Goal: Check status: Check status

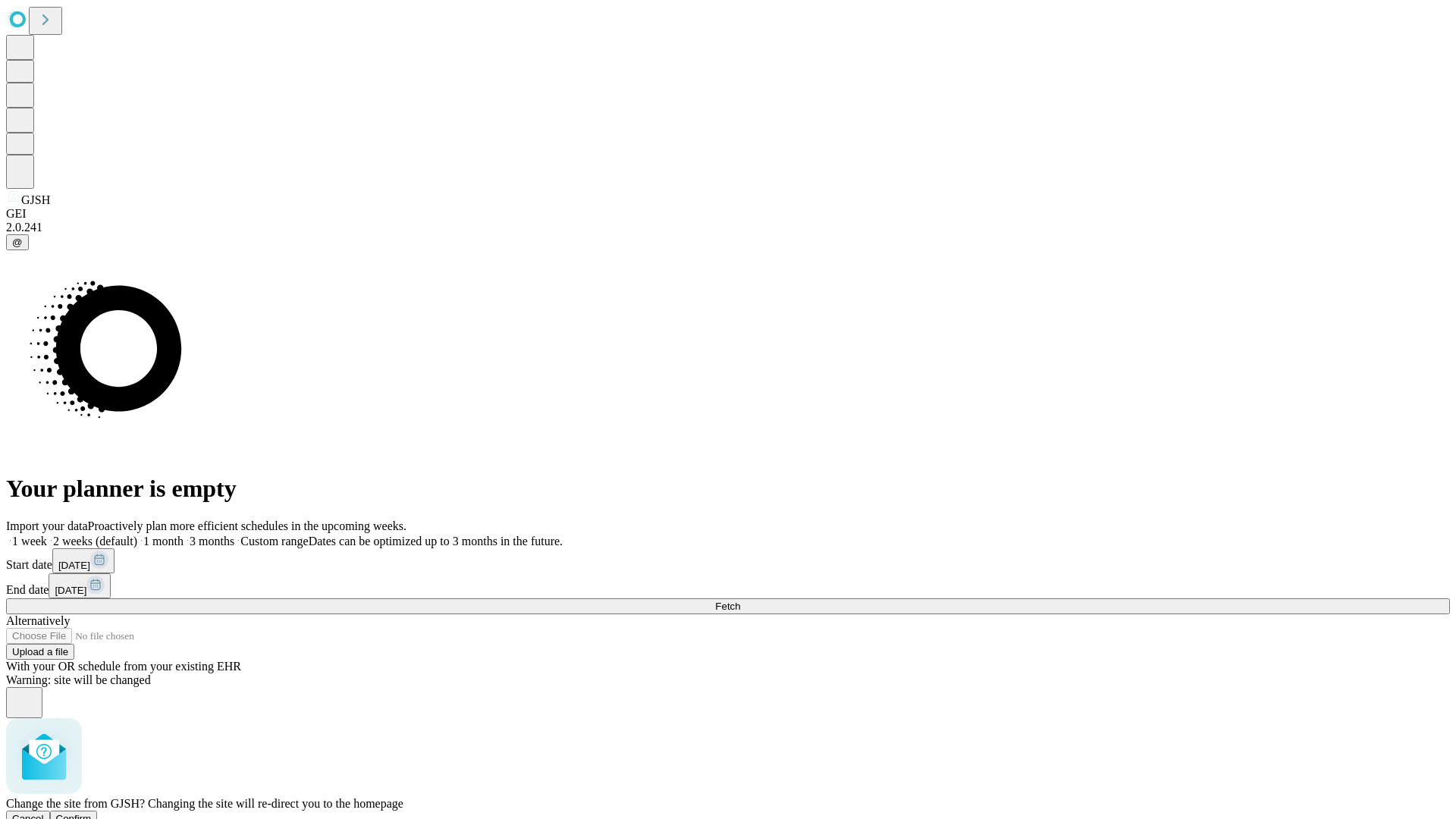
click at [92, 814] on span "Confirm" at bounding box center [74, 819] width 35 height 12
click at [137, 534] on label "2 weeks (default)" at bounding box center [92, 541] width 90 height 13
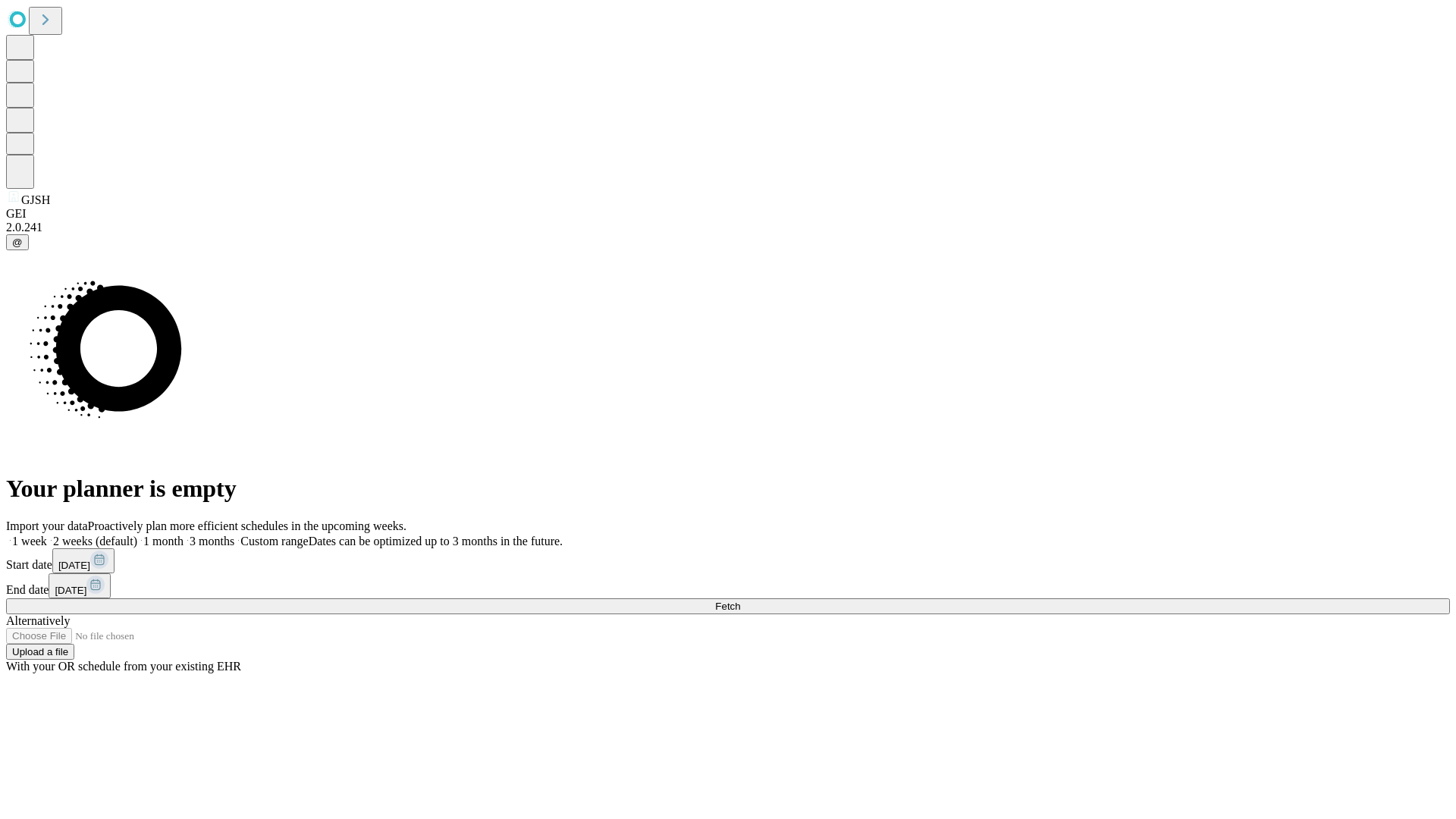
click at [741, 601] on span "Fetch" at bounding box center [728, 607] width 25 height 12
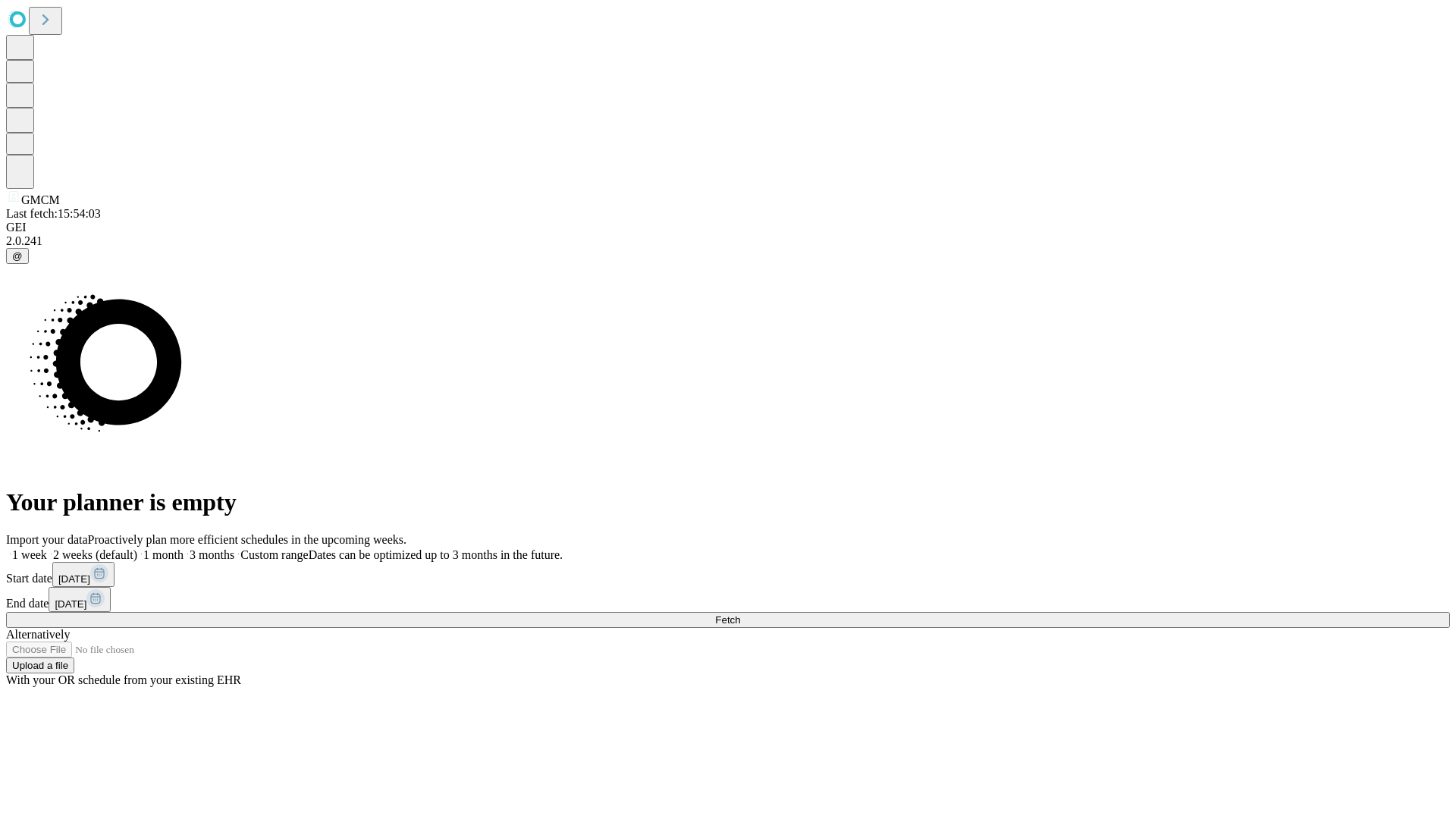
click at [137, 548] on label "2 weeks (default)" at bounding box center [92, 554] width 90 height 13
click at [741, 614] on span "Fetch" at bounding box center [728, 620] width 25 height 12
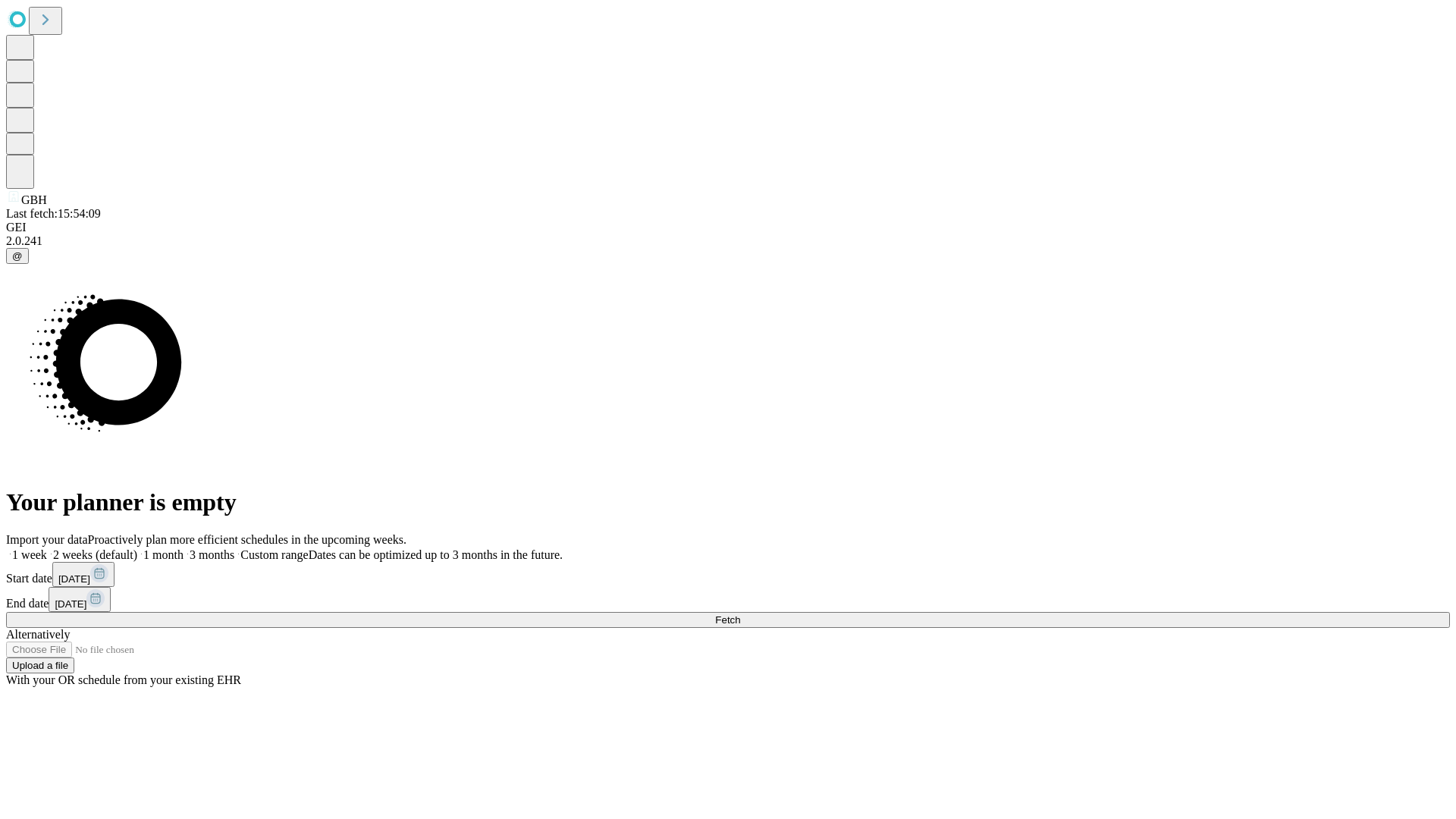
click at [137, 548] on label "2 weeks (default)" at bounding box center [92, 554] width 90 height 13
click at [741, 614] on span "Fetch" at bounding box center [728, 620] width 25 height 12
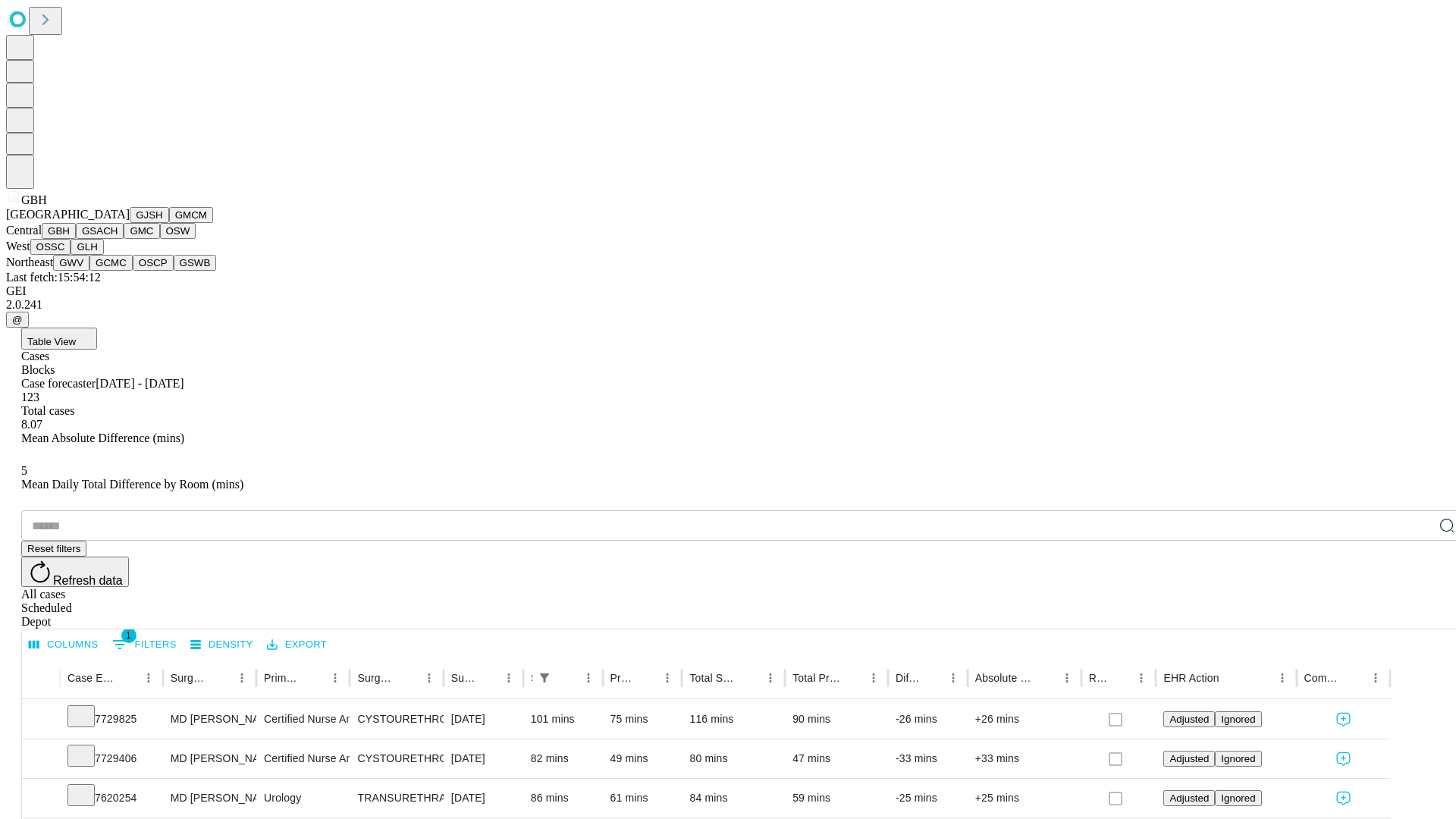
click at [117, 239] on button "GSACH" at bounding box center [100, 231] width 48 height 16
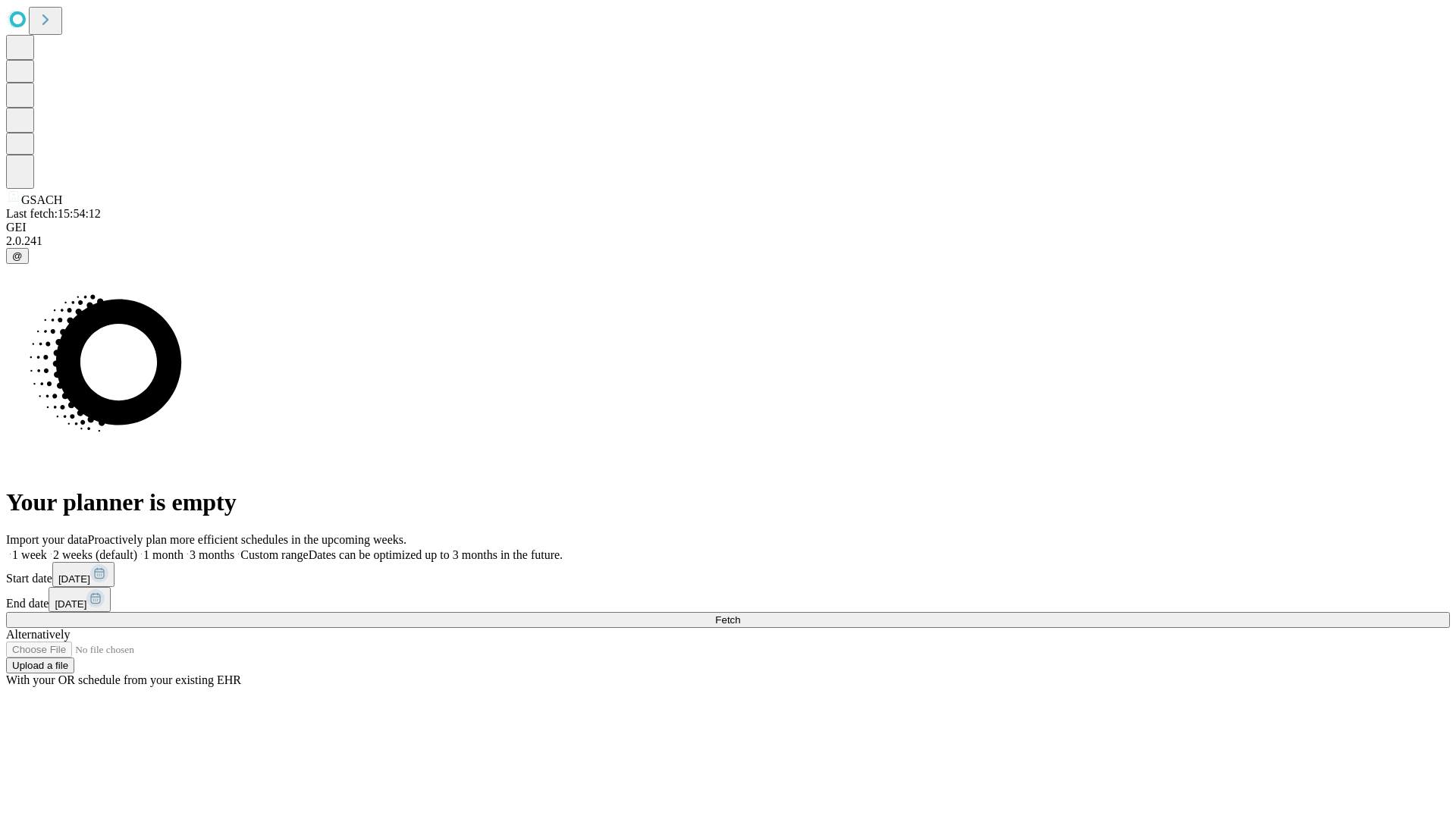
click at [137, 548] on label "2 weeks (default)" at bounding box center [92, 554] width 90 height 13
click at [741, 614] on span "Fetch" at bounding box center [728, 620] width 25 height 12
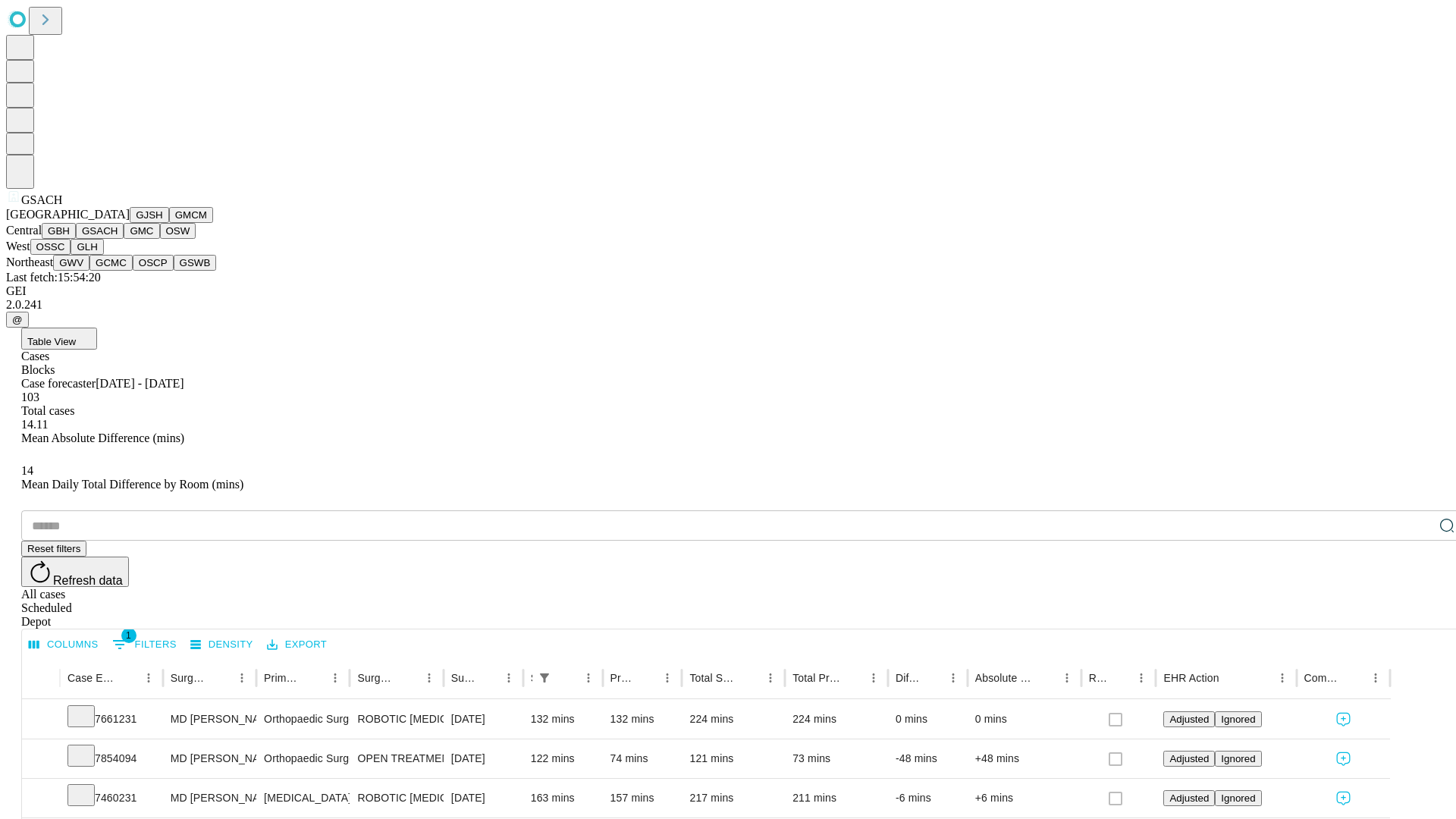
click at [123, 239] on button "GMC" at bounding box center [141, 231] width 35 height 16
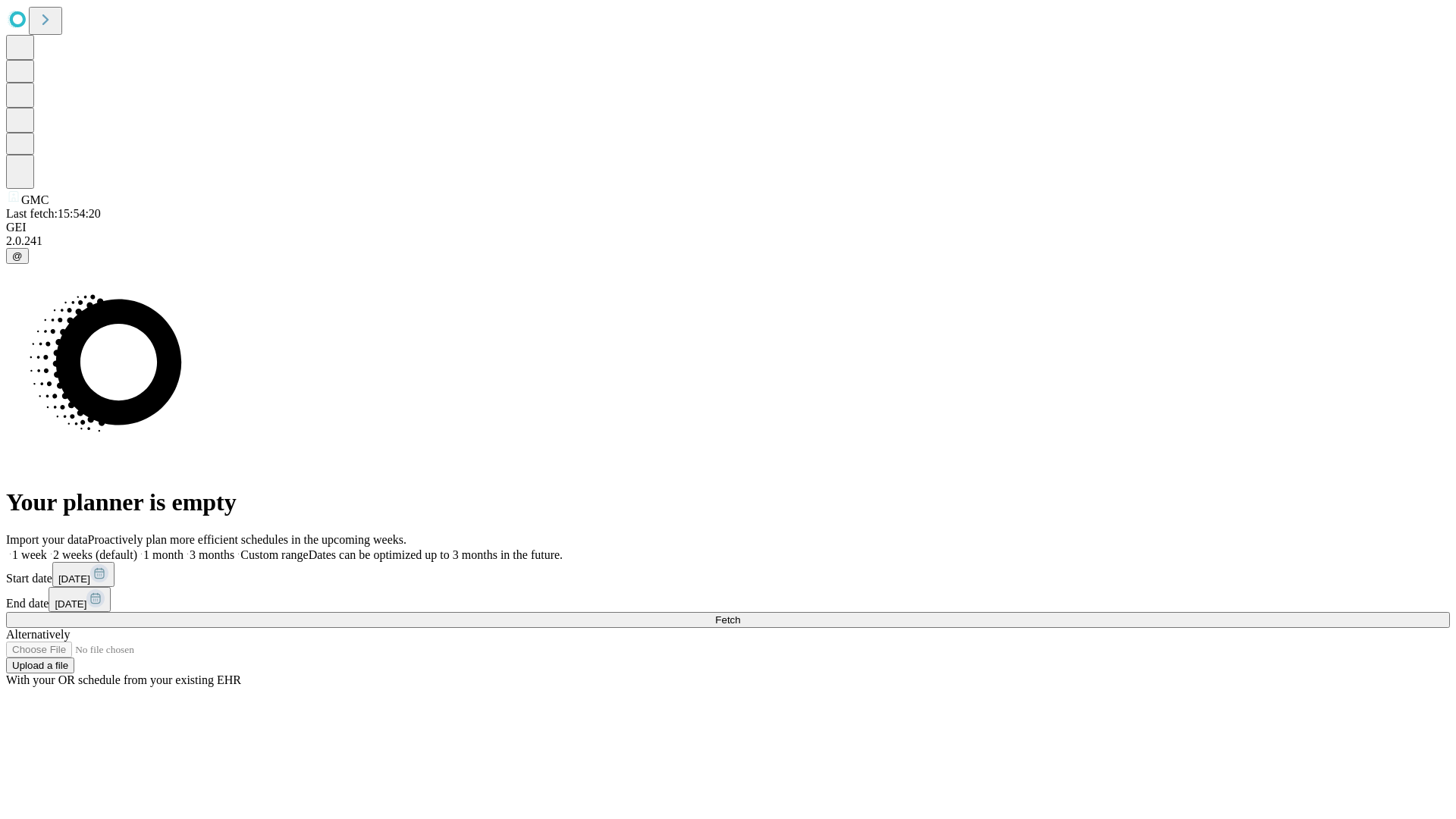
click at [137, 548] on label "2 weeks (default)" at bounding box center [92, 554] width 90 height 13
click at [741, 614] on span "Fetch" at bounding box center [728, 620] width 25 height 12
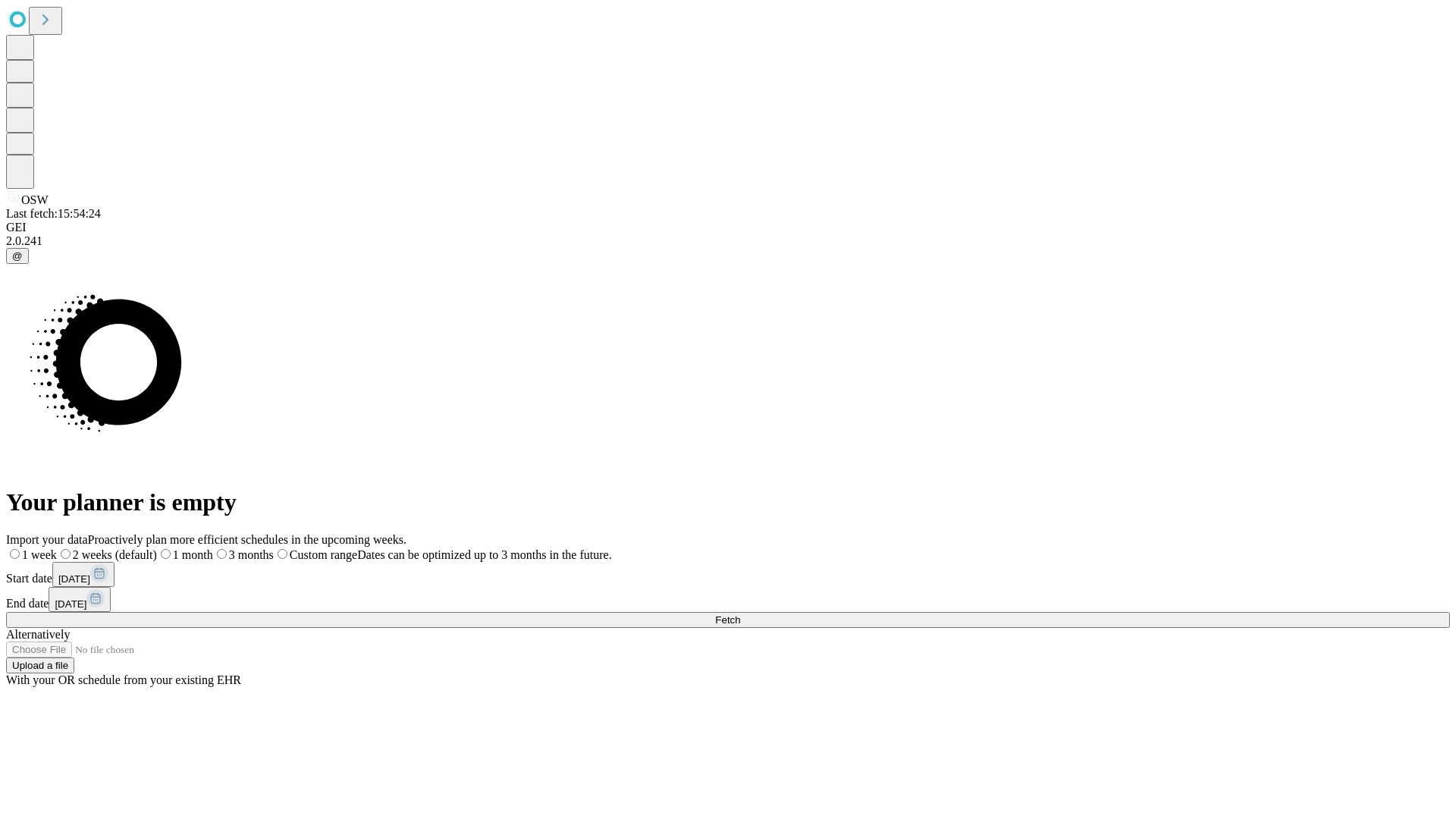
click at [157, 548] on label "2 weeks (default)" at bounding box center [107, 554] width 100 height 13
click at [741, 614] on span "Fetch" at bounding box center [728, 620] width 25 height 12
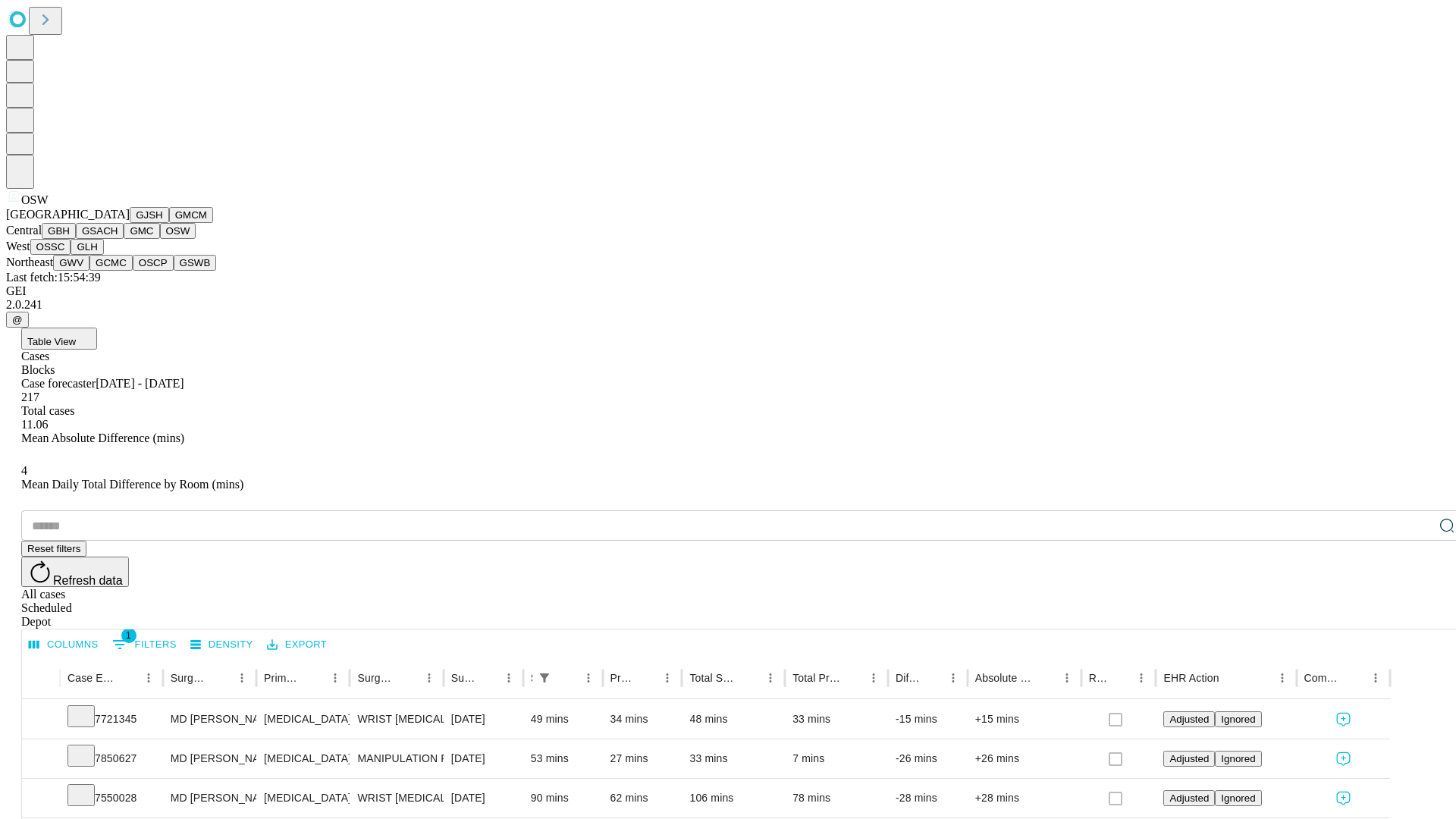
click at [71, 255] on button "OSSC" at bounding box center [51, 247] width 41 height 16
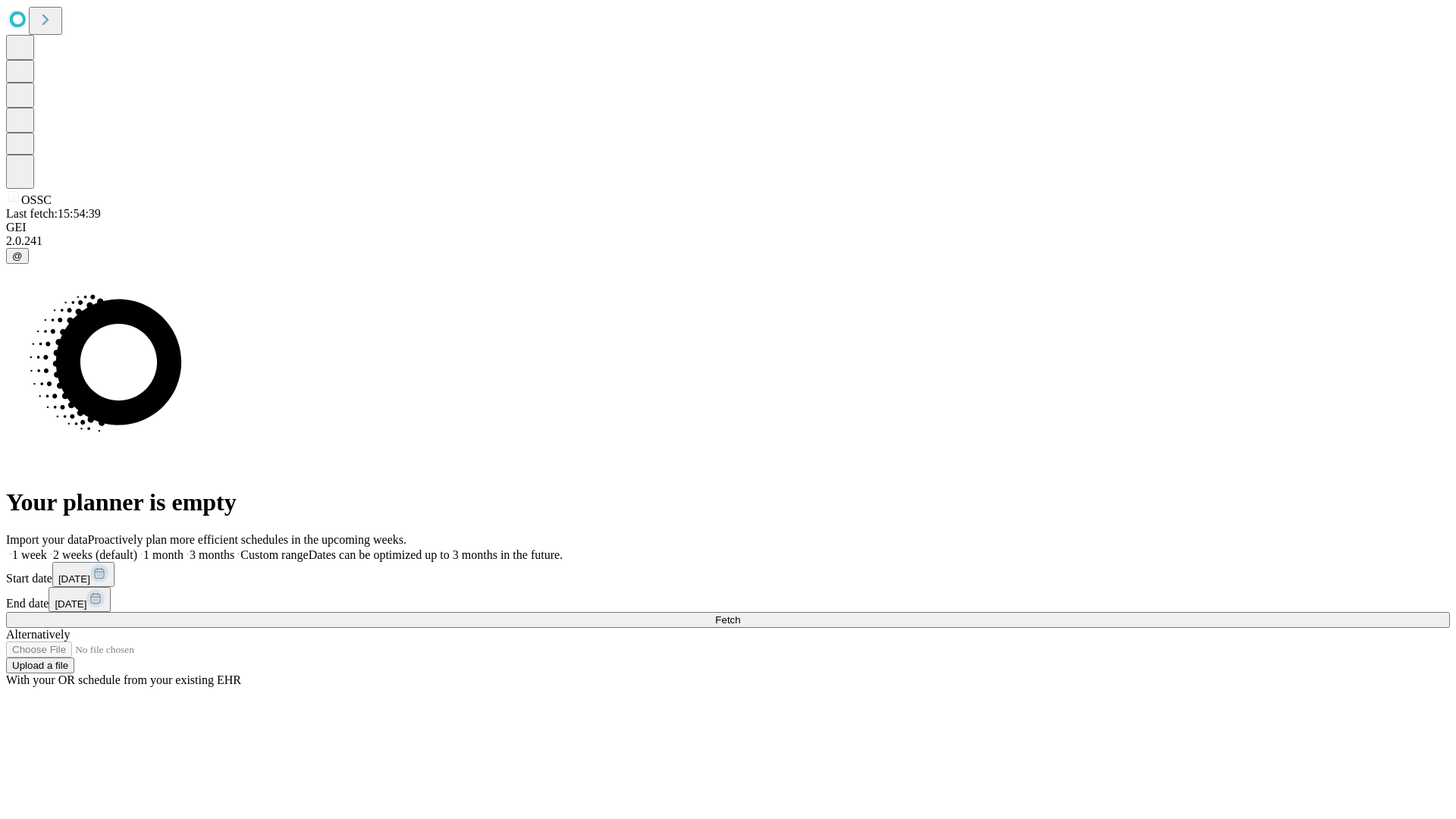
click at [137, 548] on label "2 weeks (default)" at bounding box center [92, 554] width 90 height 13
click at [741, 614] on span "Fetch" at bounding box center [728, 620] width 25 height 12
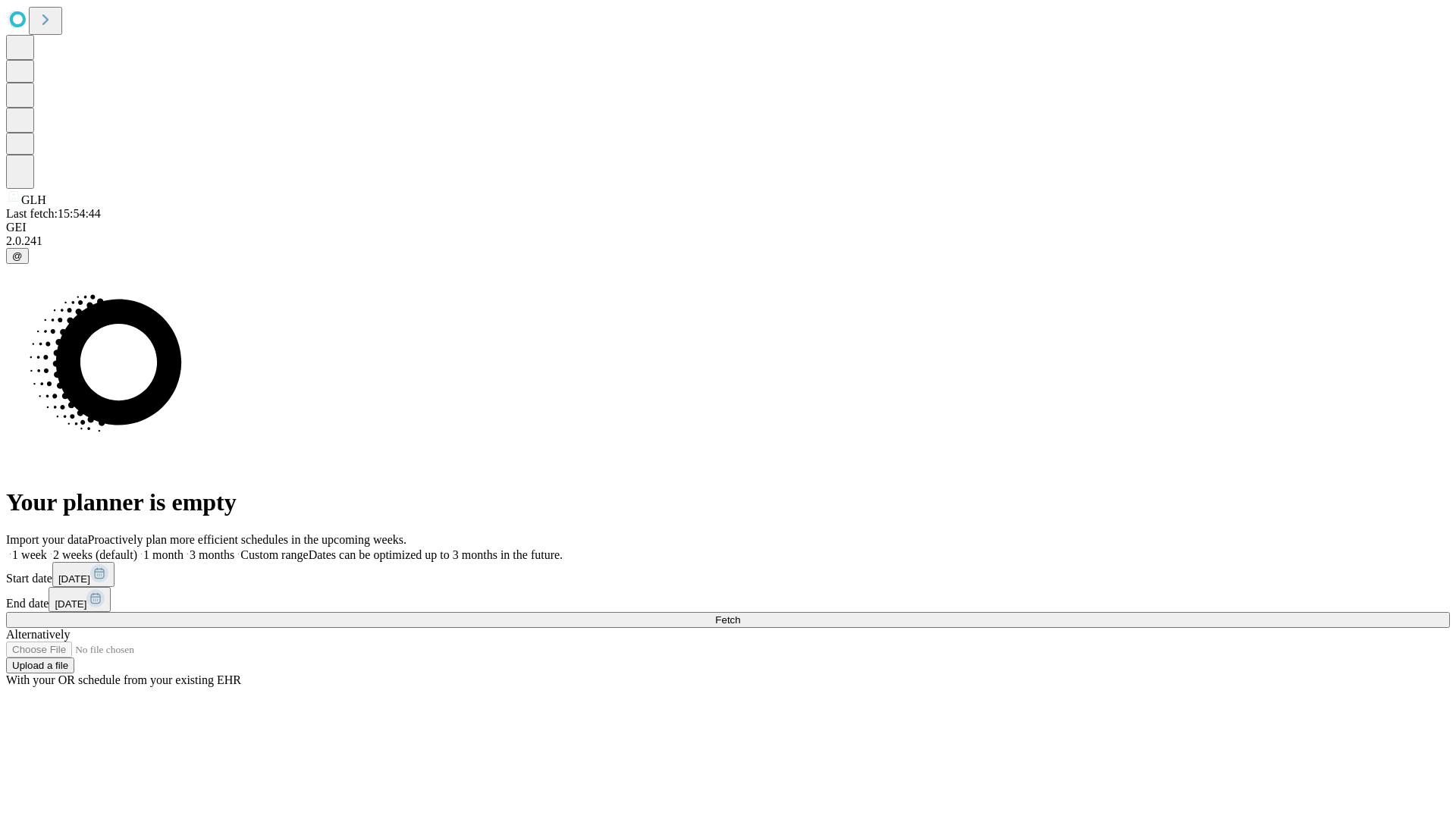
click at [741, 614] on span "Fetch" at bounding box center [728, 620] width 25 height 12
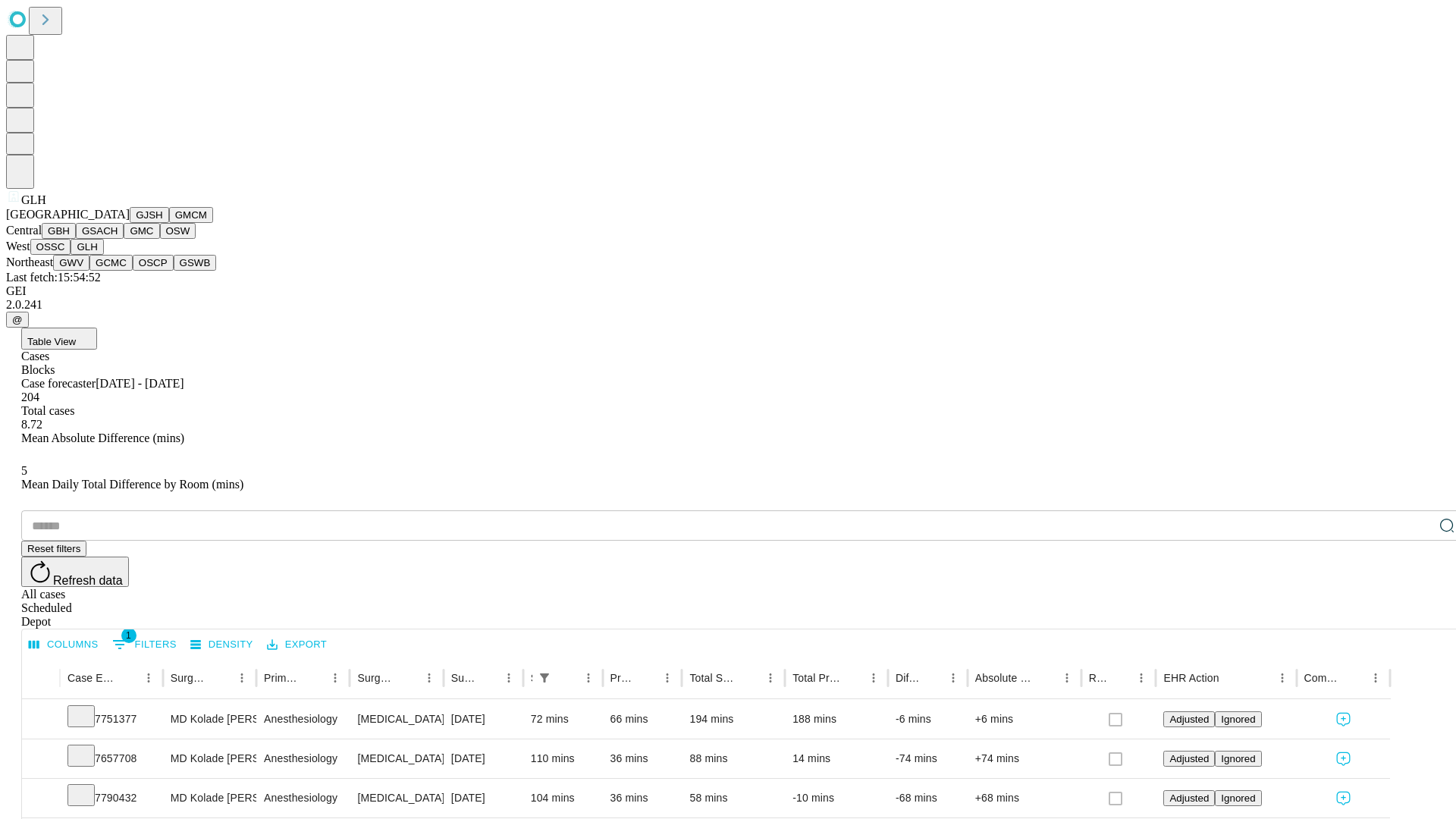
click at [90, 271] on button "GWV" at bounding box center [71, 262] width 36 height 16
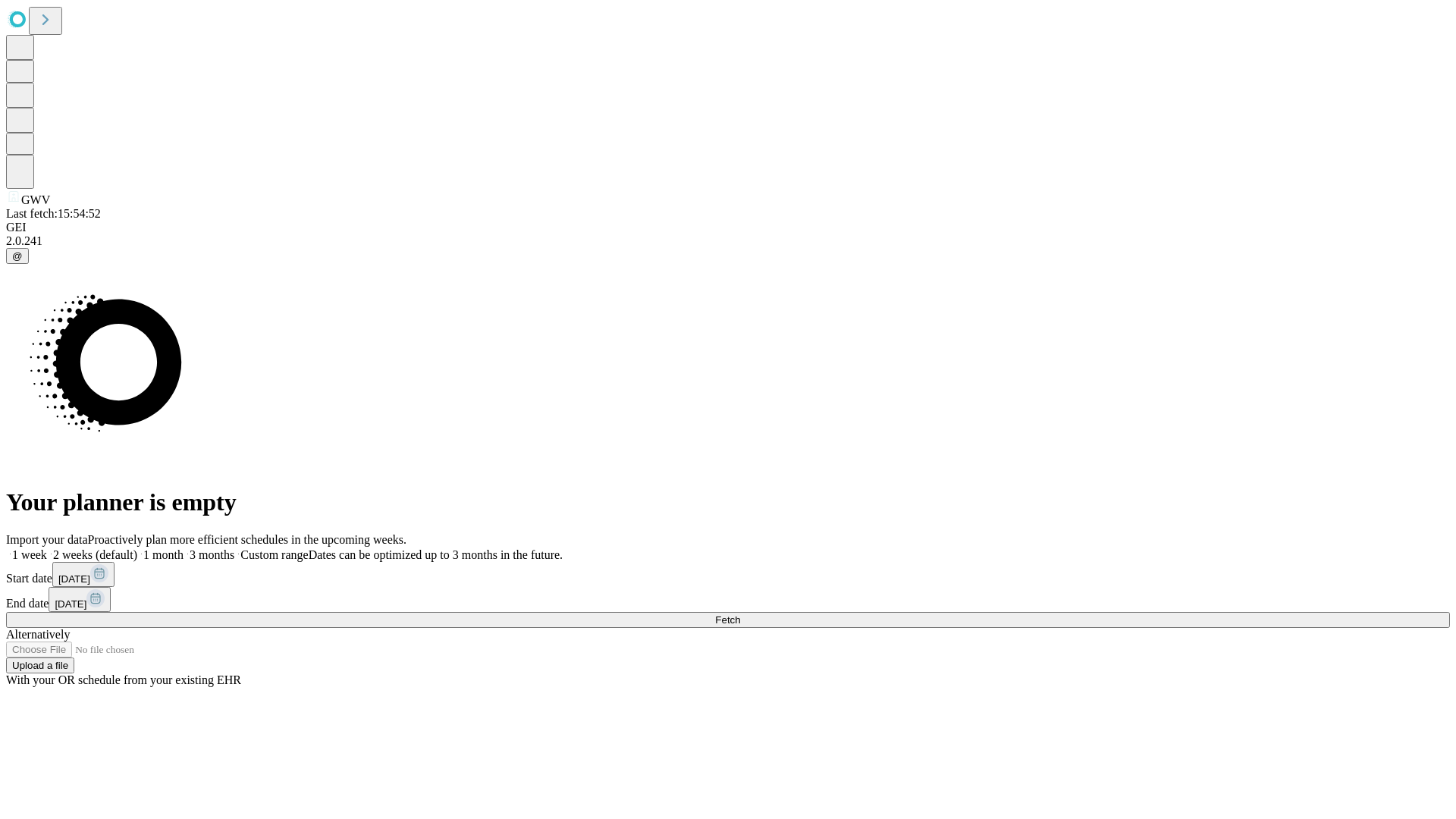
click at [137, 548] on label "2 weeks (default)" at bounding box center [92, 554] width 90 height 13
click at [741, 614] on span "Fetch" at bounding box center [728, 620] width 25 height 12
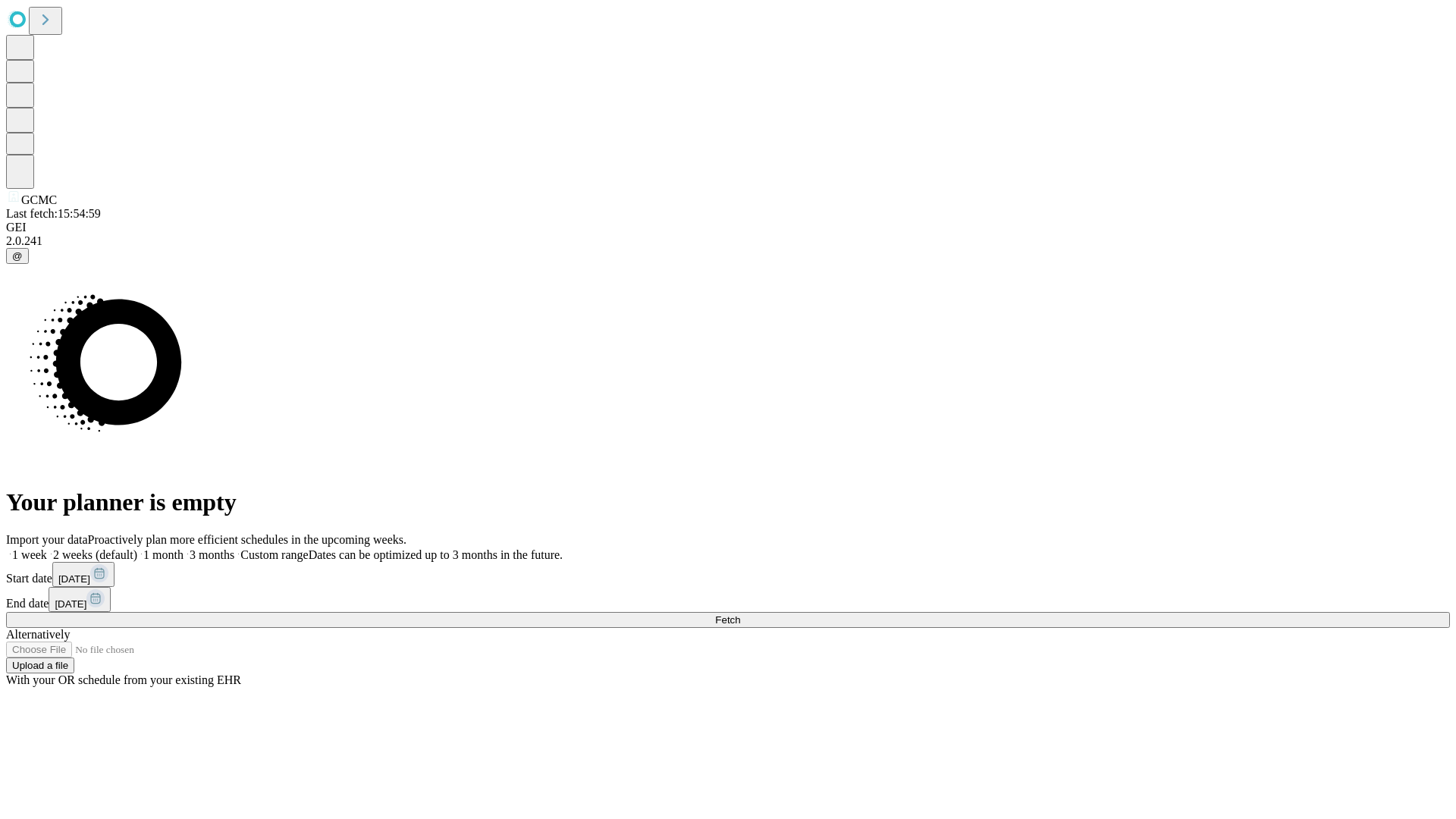
click at [137, 548] on label "2 weeks (default)" at bounding box center [92, 554] width 90 height 13
click at [741, 614] on span "Fetch" at bounding box center [728, 620] width 25 height 12
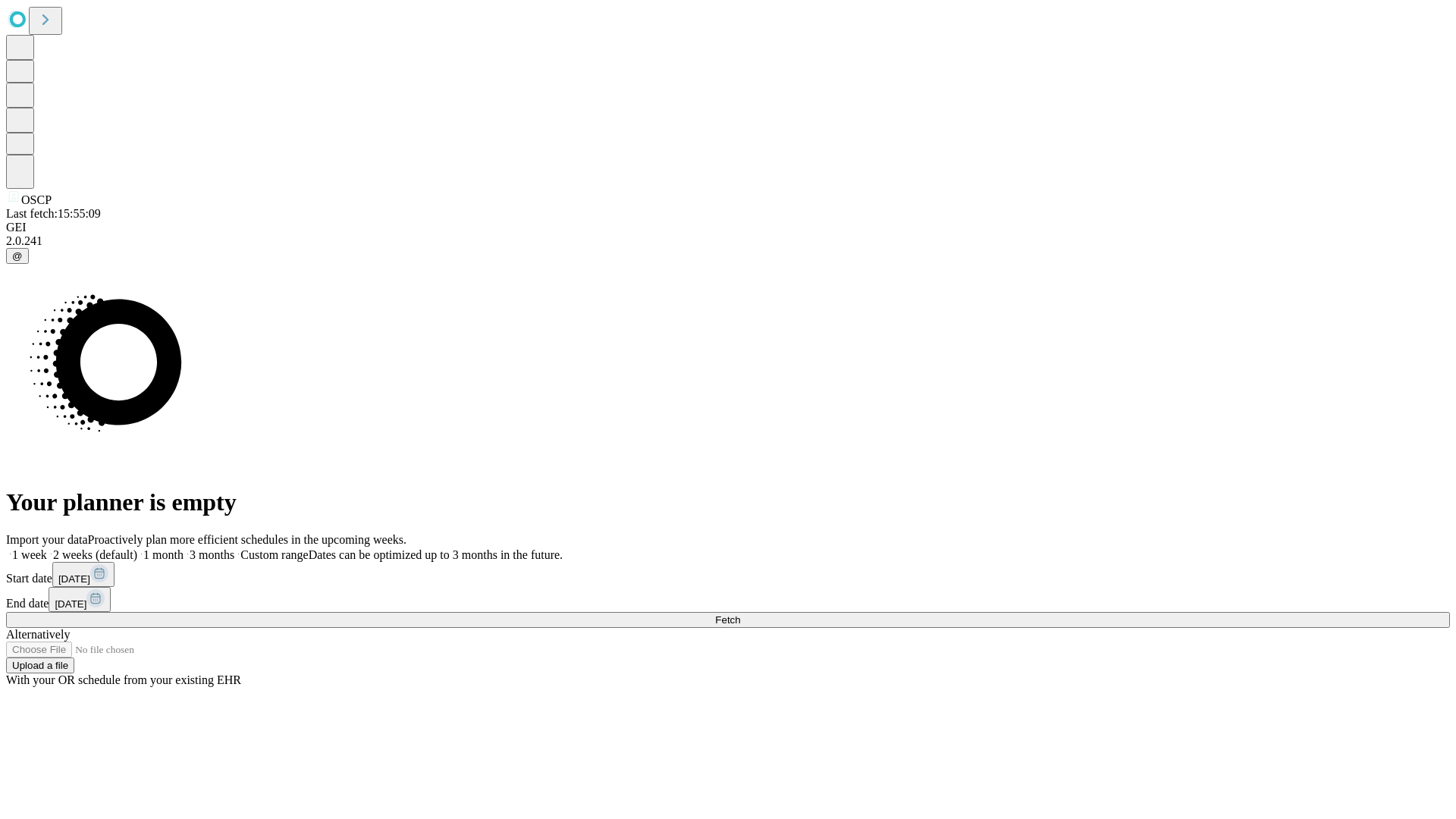
click at [741, 614] on span "Fetch" at bounding box center [728, 620] width 25 height 12
